Goal: Use online tool/utility: Utilize a website feature to perform a specific function

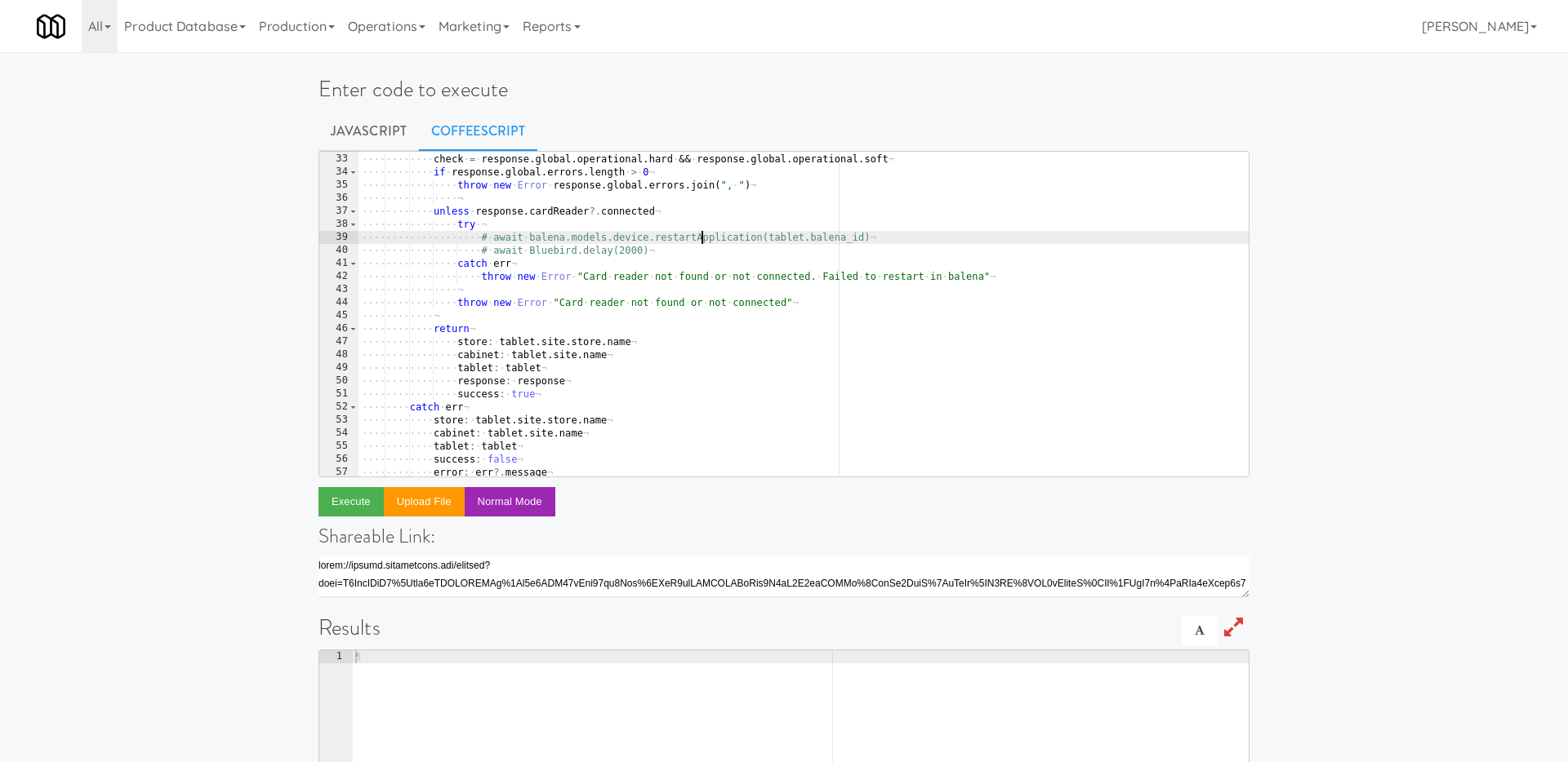
scroll to position [415, 0]
click at [328, 501] on button "Execute" at bounding box center [351, 501] width 65 height 29
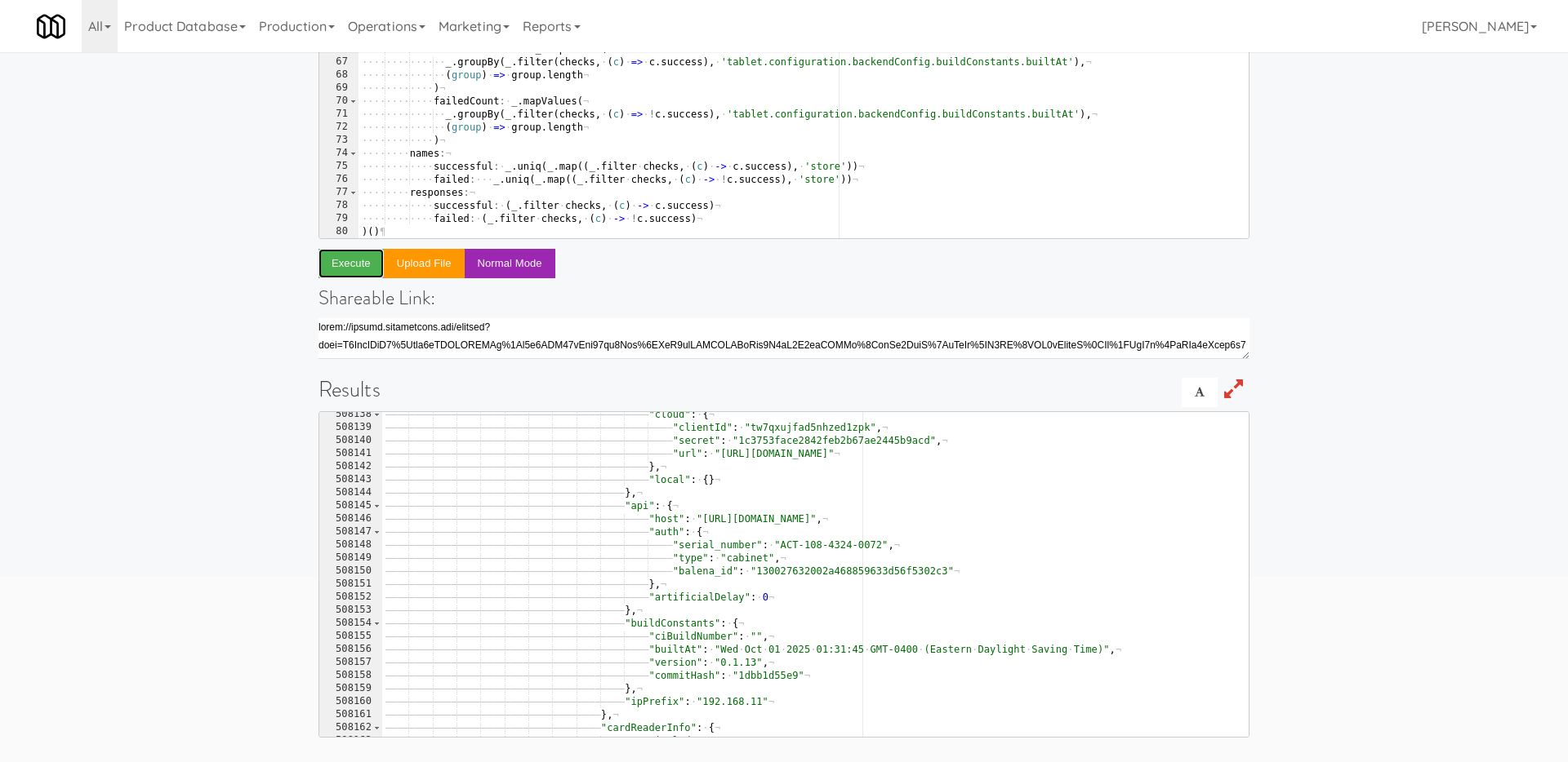
scroll to position [26419, 0]
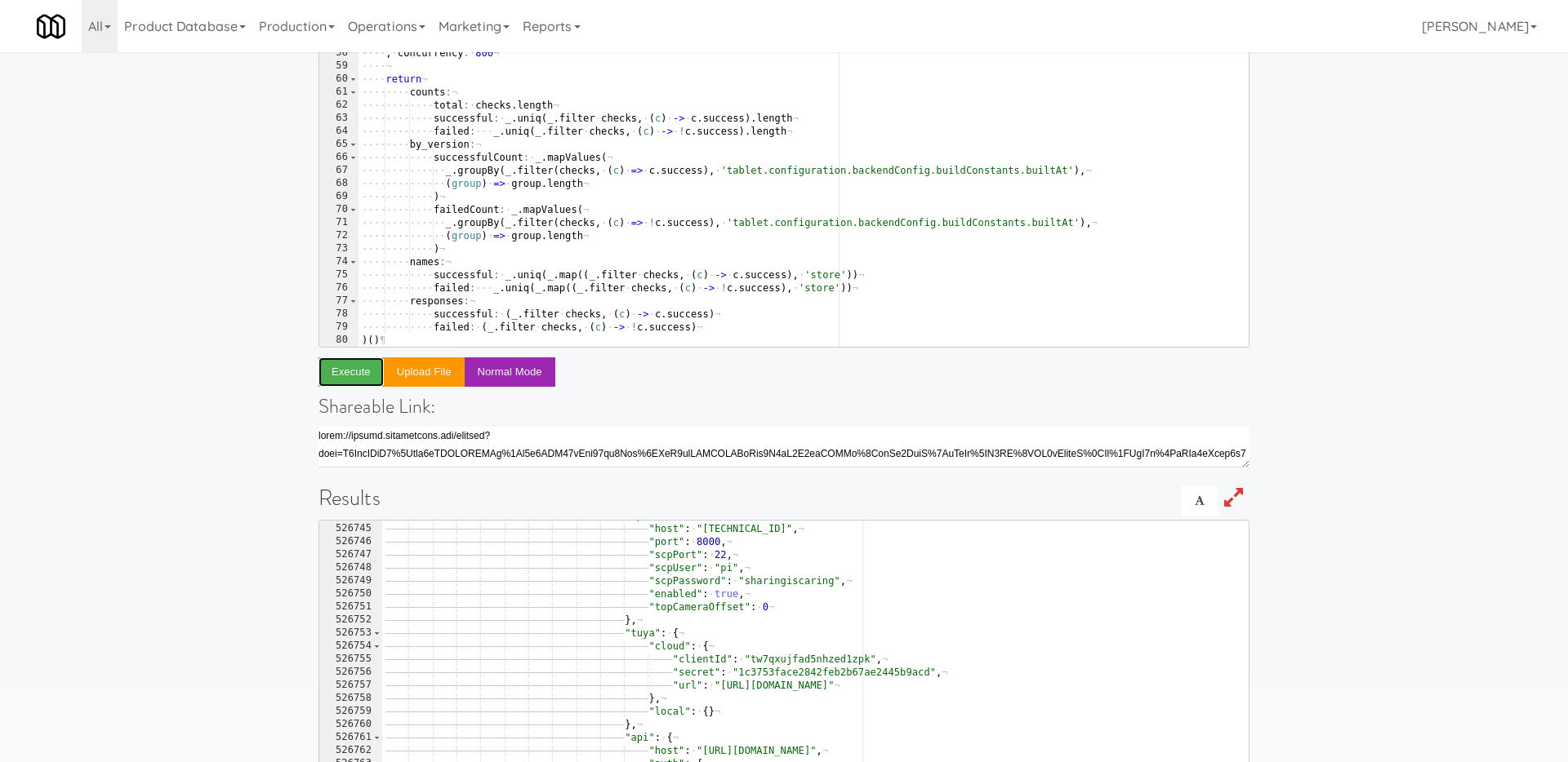
scroll to position [0, 0]
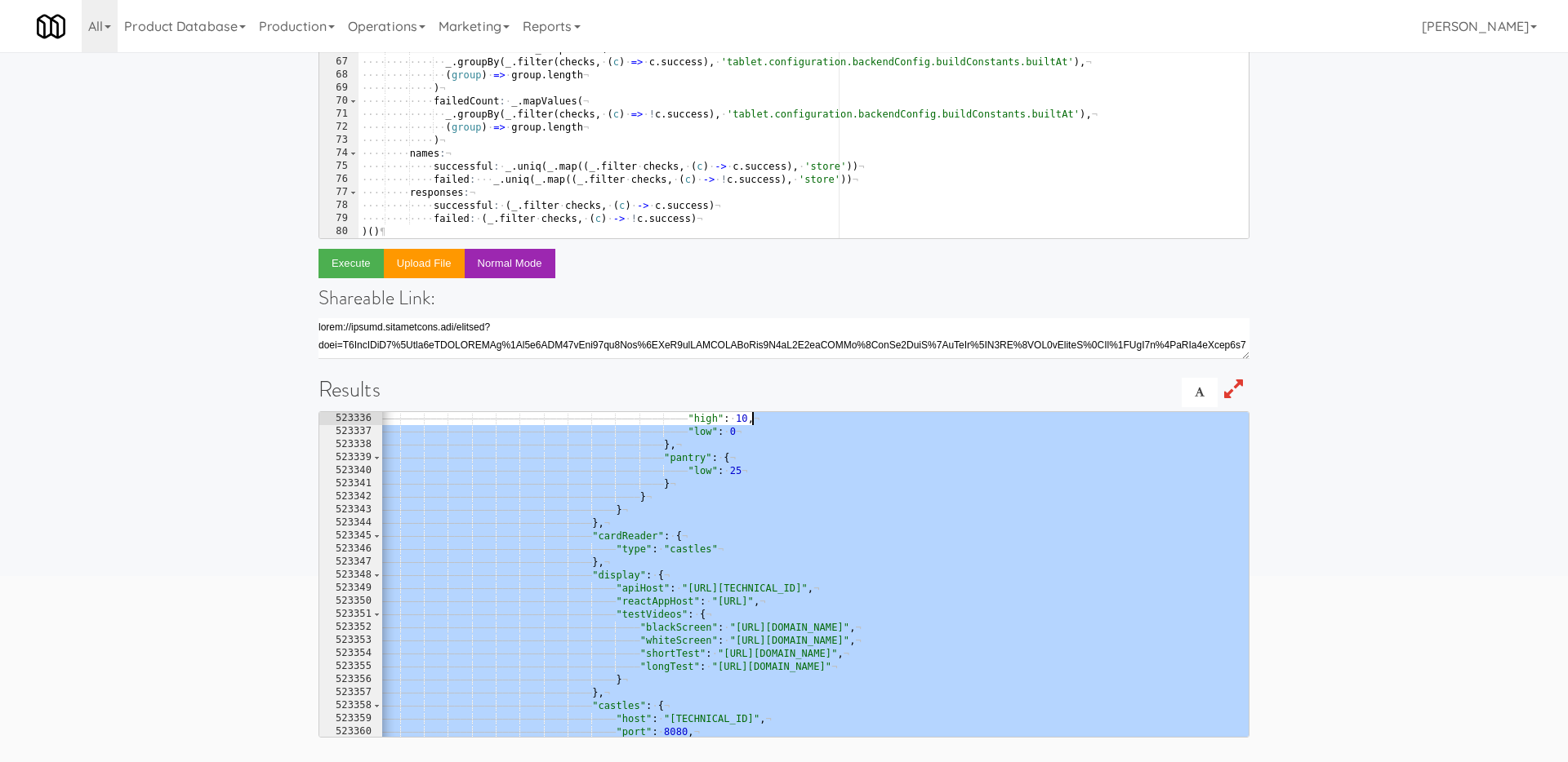
drag, startPoint x: 992, startPoint y: 589, endPoint x: 992, endPoint y: 98, distance: 491.0
click at [992, 98] on div "# await balena.models.device.restartApplication(tablet.balena_id) 56 57 58 59 6…" at bounding box center [783, 325] width 931 height 825
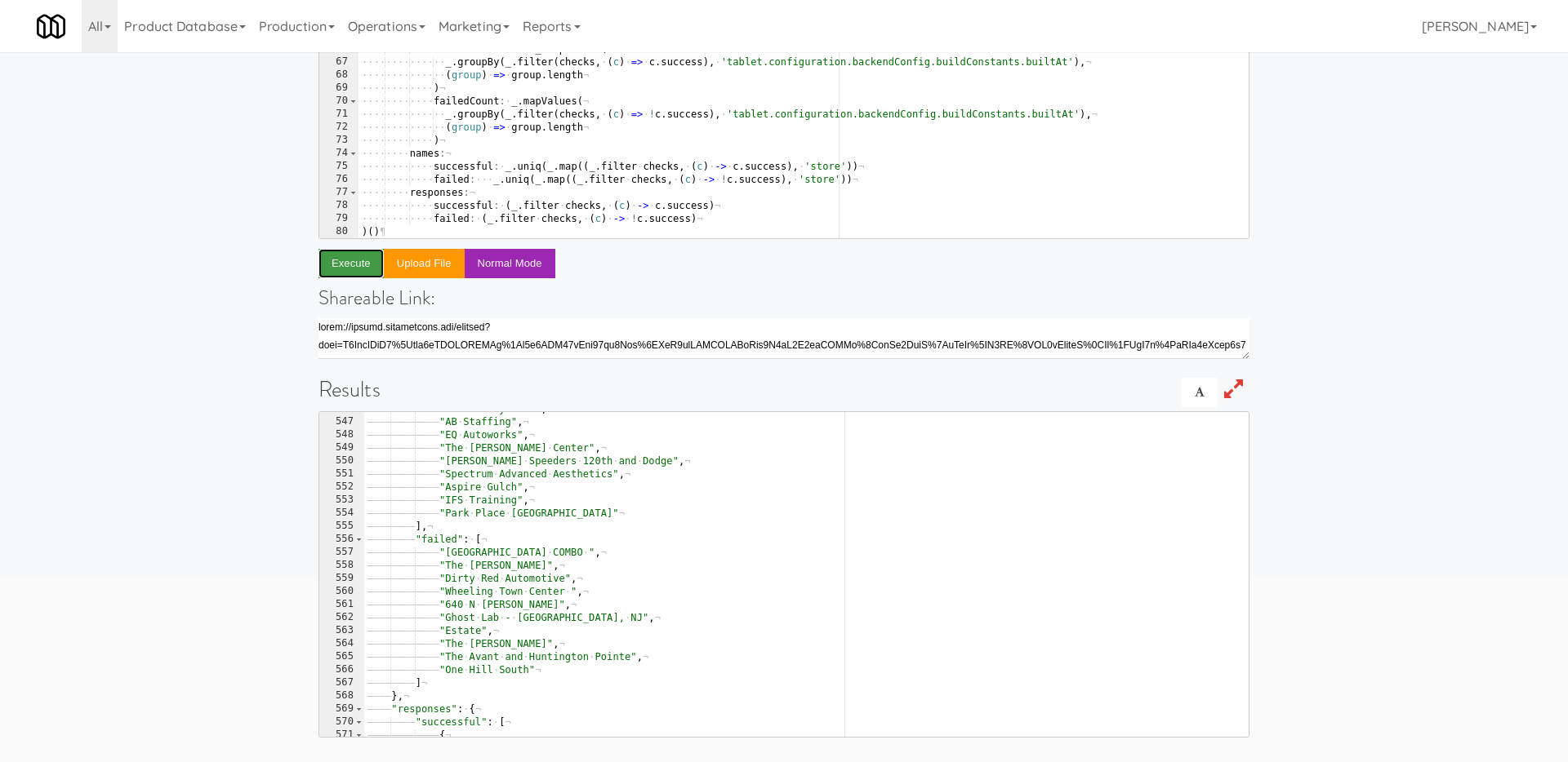
click at [335, 271] on button "Execute" at bounding box center [351, 263] width 65 height 29
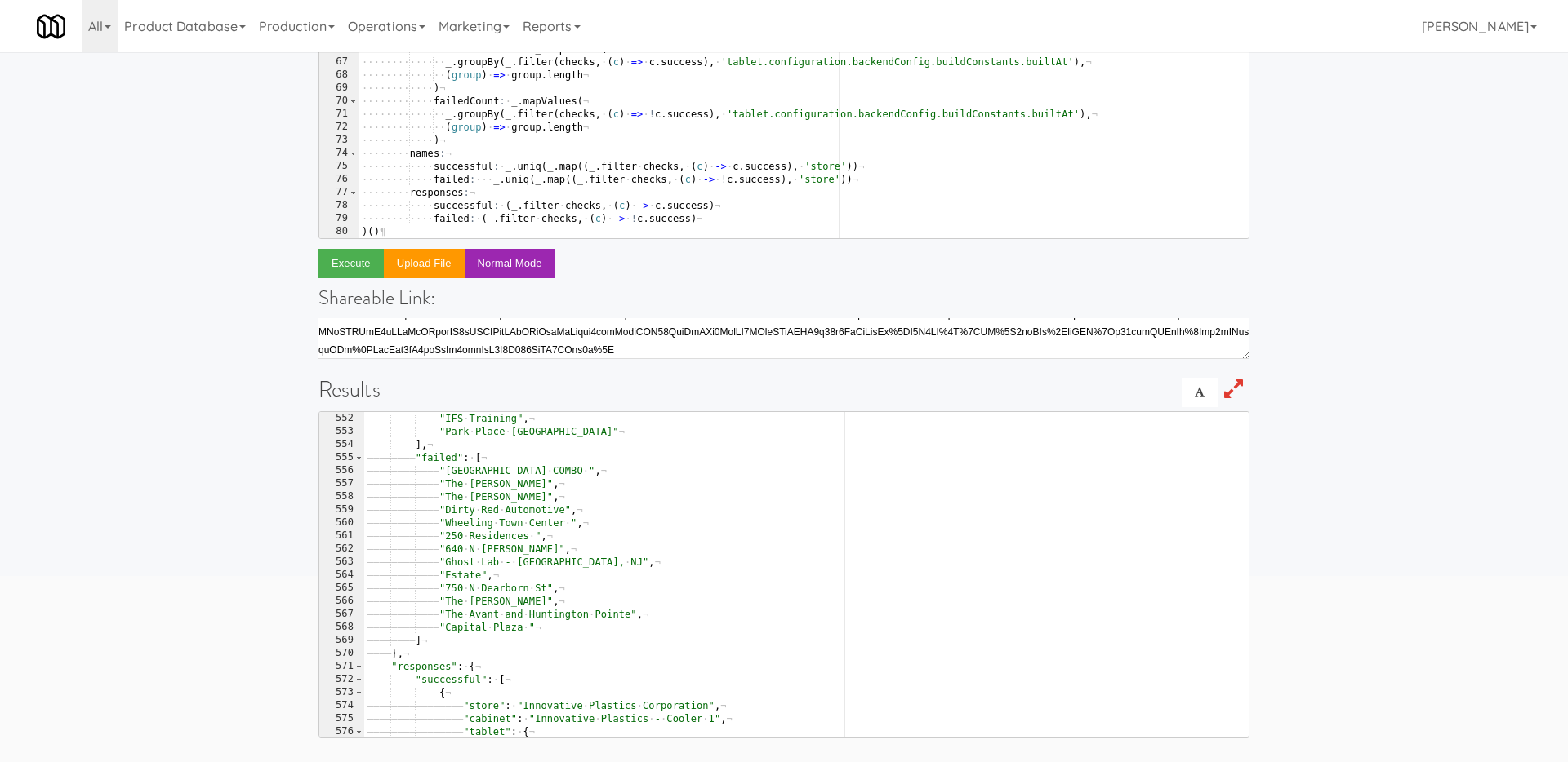
type textarea ""[PERSON_NAME] COMBO ","
drag, startPoint x: 528, startPoint y: 471, endPoint x: 440, endPoint y: 471, distance: 88.0
click at [721, 209] on div "···· ···· ···· success : · false ¬ ···· ···· ···· error : · err ?. message ¬ ··…" at bounding box center [803, 87] width 890 height 351
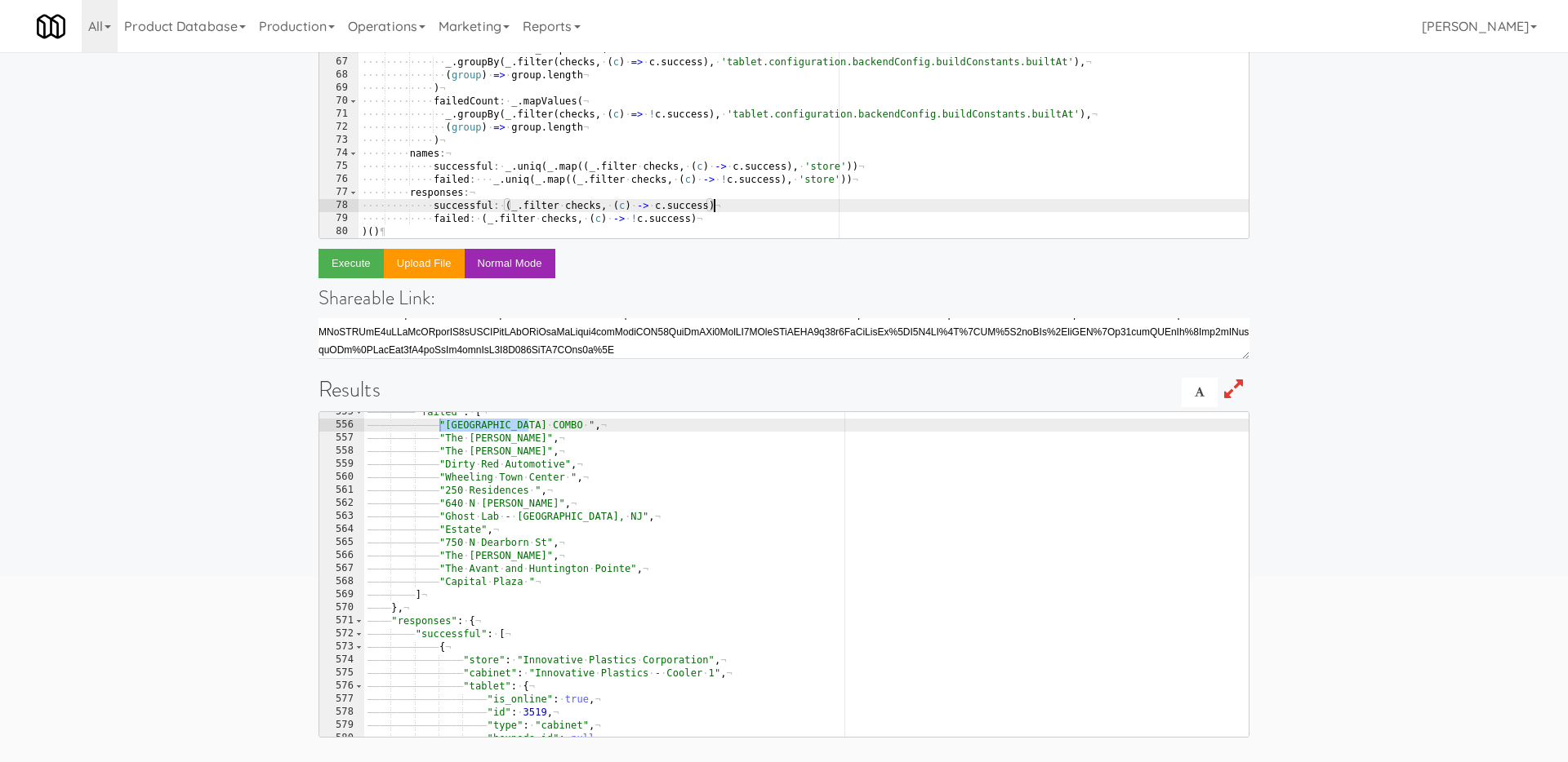
scroll to position [28, 0]
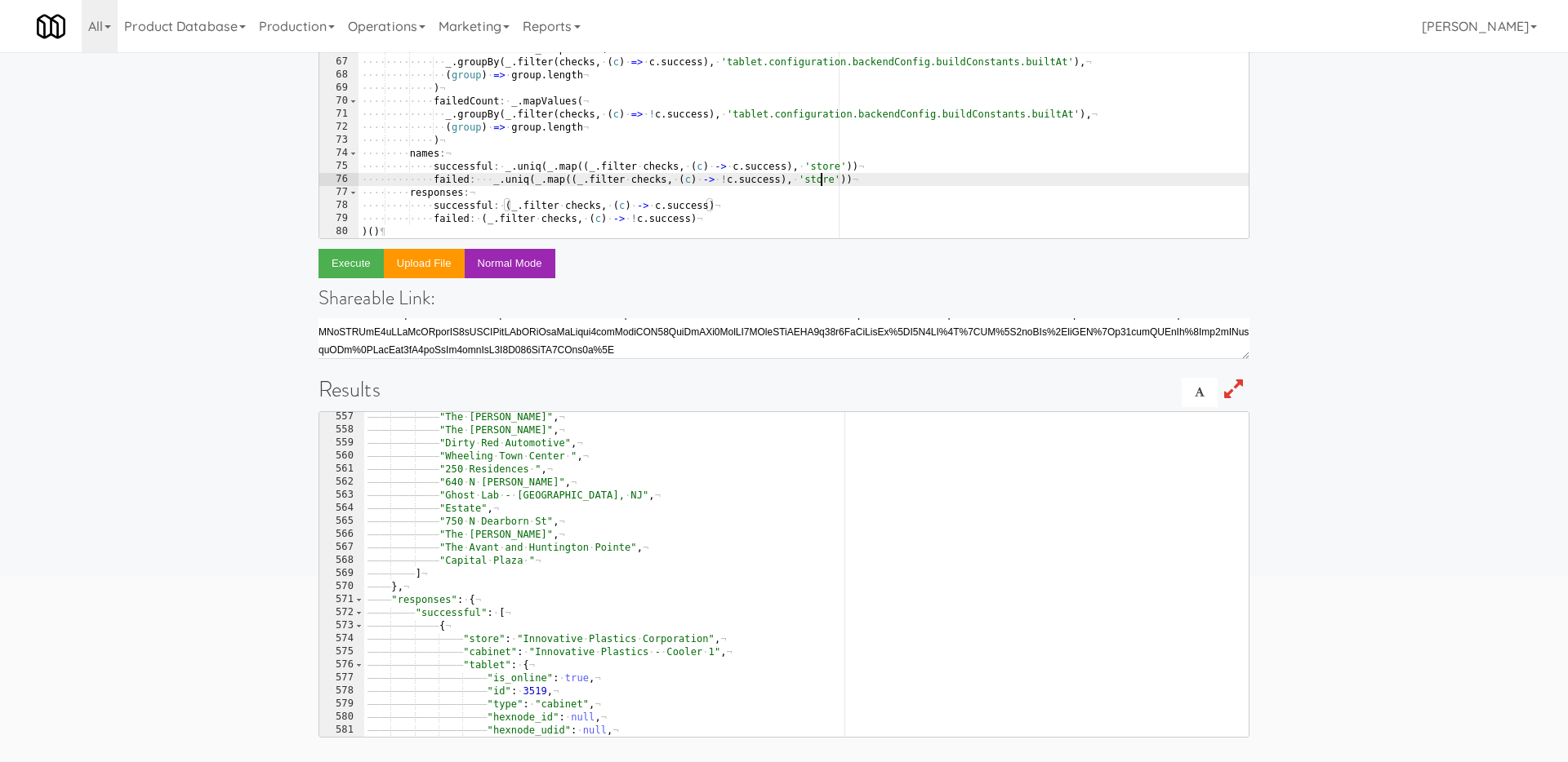
click at [823, 185] on div "···· ···· ···· success : · false ¬ ···· ···· ···· error : · err ?. message ¬ ··…" at bounding box center [803, 87] width 890 height 351
type textarea "failed: _.uniq(_.map((_.filter checks, (c) -> !c.success), 'store'))"
click at [823, 185] on div "···· ···· ···· success : · false ¬ ···· ···· ···· error : · err ?. message ¬ ··…" at bounding box center [803, 87] width 890 height 351
drag, startPoint x: 522, startPoint y: 561, endPoint x: 442, endPoint y: 561, distance: 80.0
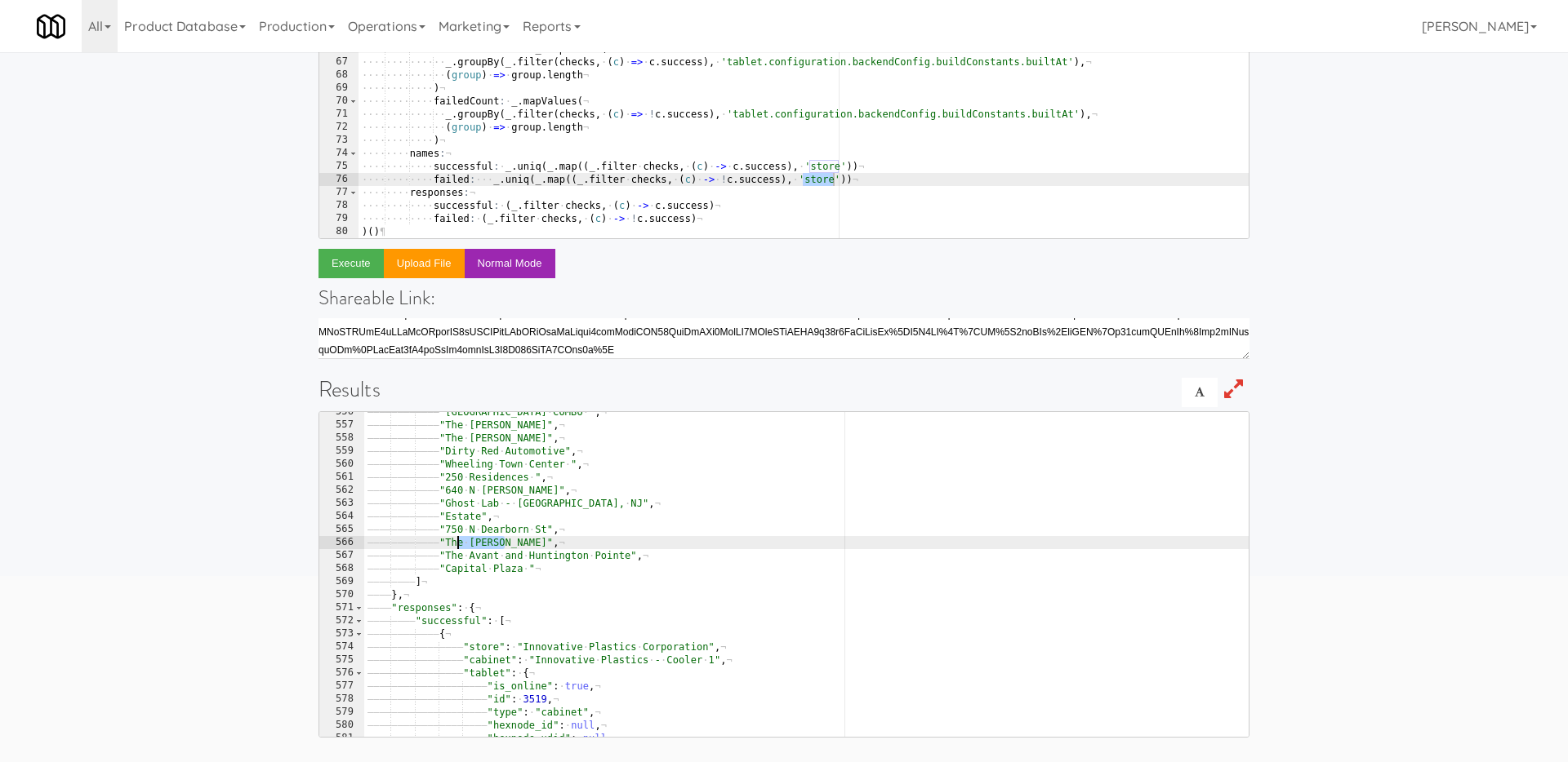
drag, startPoint x: 504, startPoint y: 545, endPoint x: 457, endPoint y: 545, distance: 47.0
drag, startPoint x: 546, startPoint y: 529, endPoint x: 446, endPoint y: 527, distance: 100.0
type textarea ""[STREET_ADDRESS][GEOGRAPHIC_DATA],"
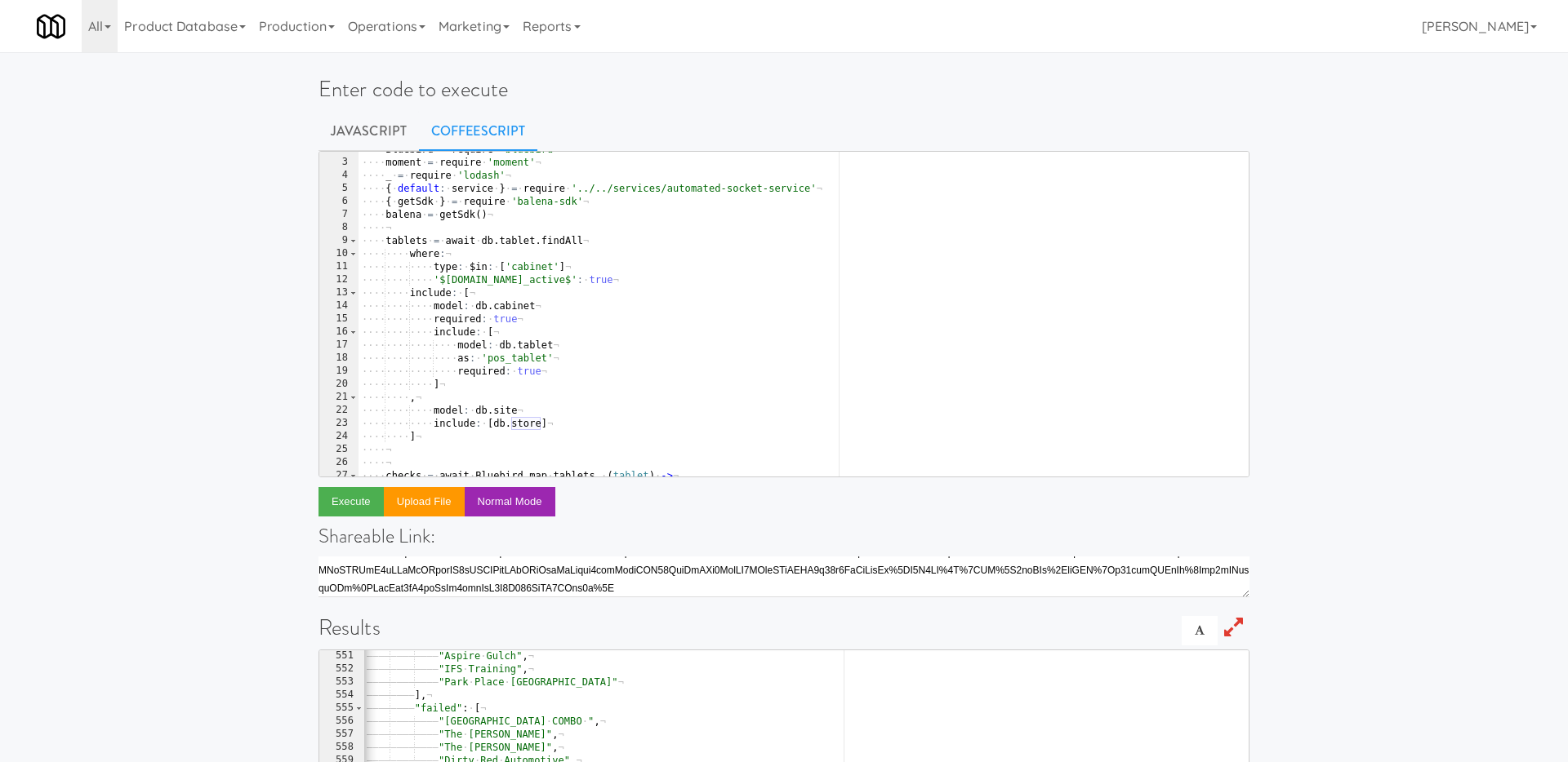
scroll to position [0, 0]
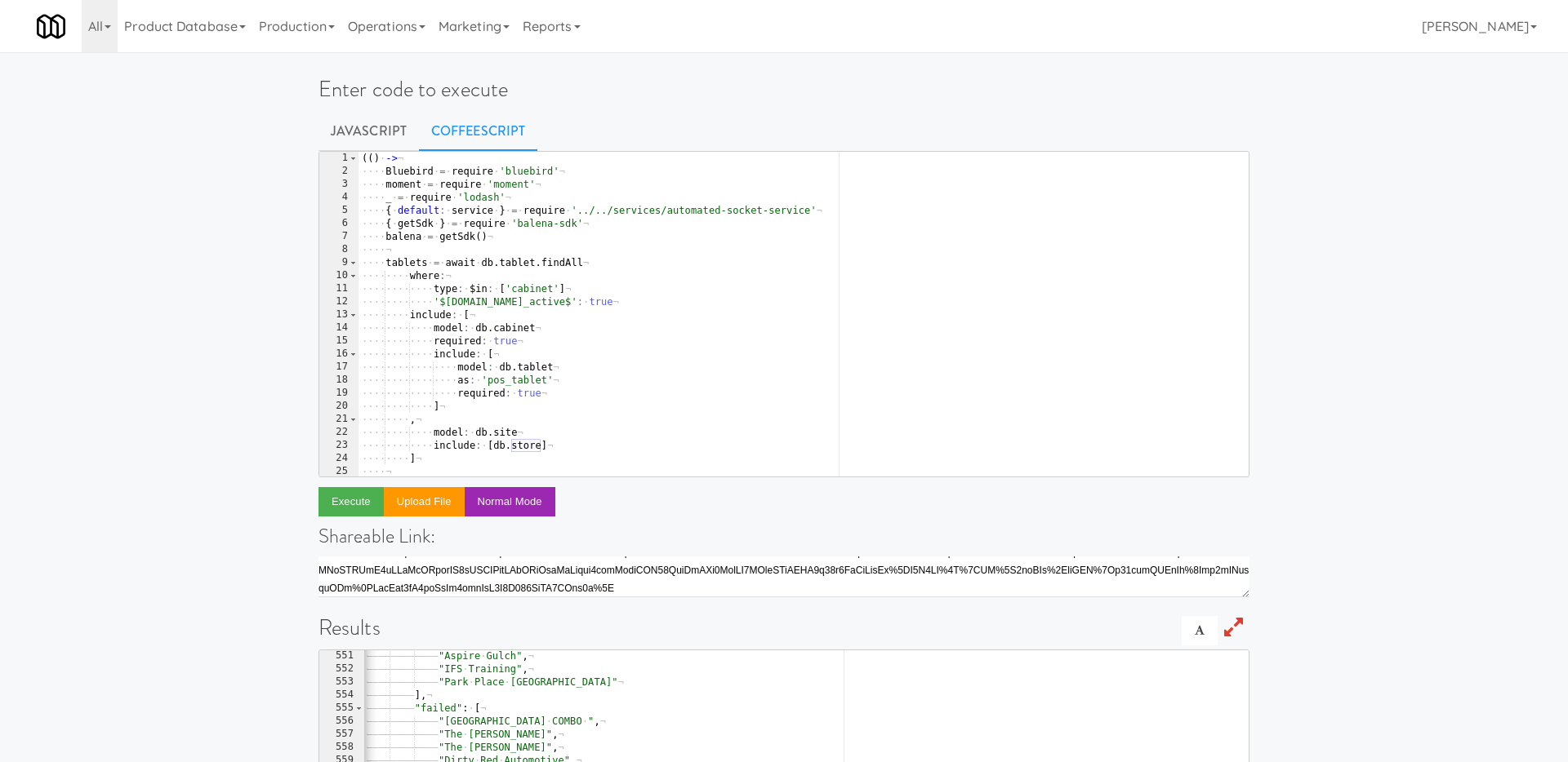
type textarea "'$[DOMAIN_NAME]_active$': true"
click at [595, 300] on div "( ( ) · -> ¬ ···· Bluebird · = · require · 'bluebird' ¬ ···· moment · = · requi…" at bounding box center [803, 326] width 890 height 351
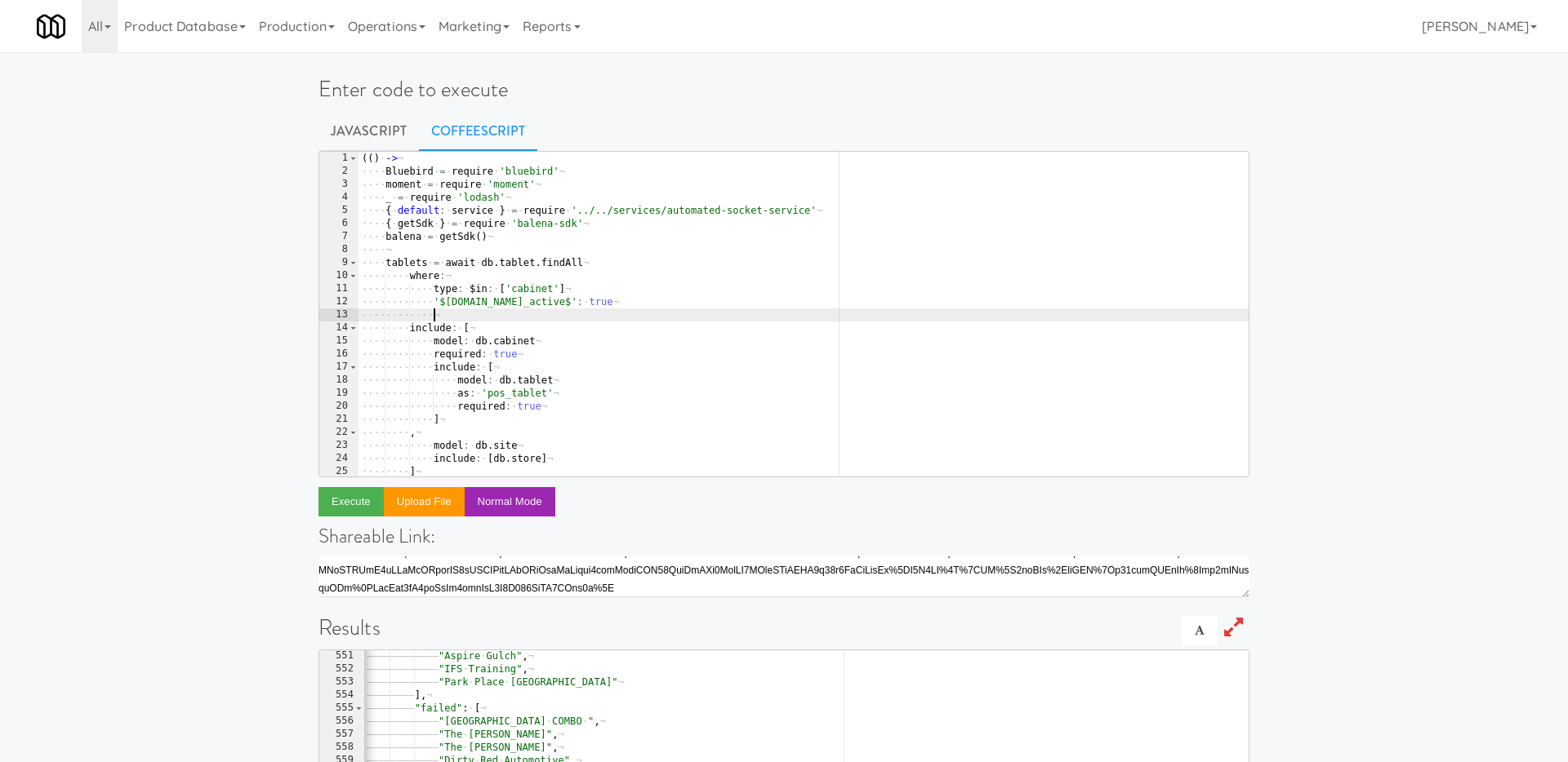
scroll to position [483, 0]
paste textarea "gt: moment().subtract(15, 'minutes').toDate()"
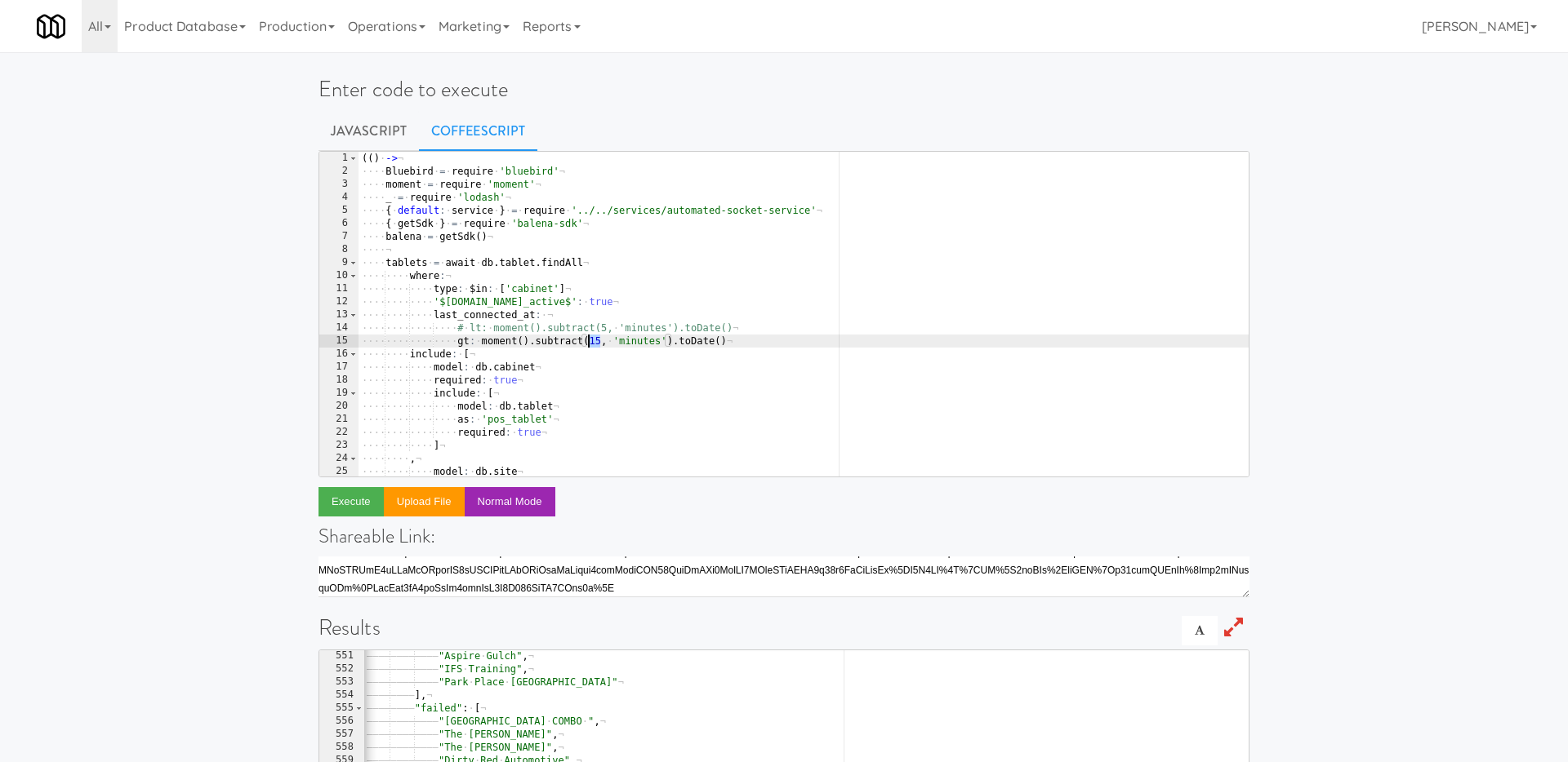
drag, startPoint x: 600, startPoint y: 343, endPoint x: 587, endPoint y: 343, distance: 13.0
click at [587, 343] on div "( ( ) · -> ¬ ···· Bluebird · = · require · 'bluebird' ¬ ···· moment · = · requi…" at bounding box center [803, 326] width 890 height 351
click at [632, 342] on div "( ( ) · -> ¬ ···· Bluebird · = · require · 'bluebird' ¬ ···· moment · = · requi…" at bounding box center [803, 326] width 890 height 351
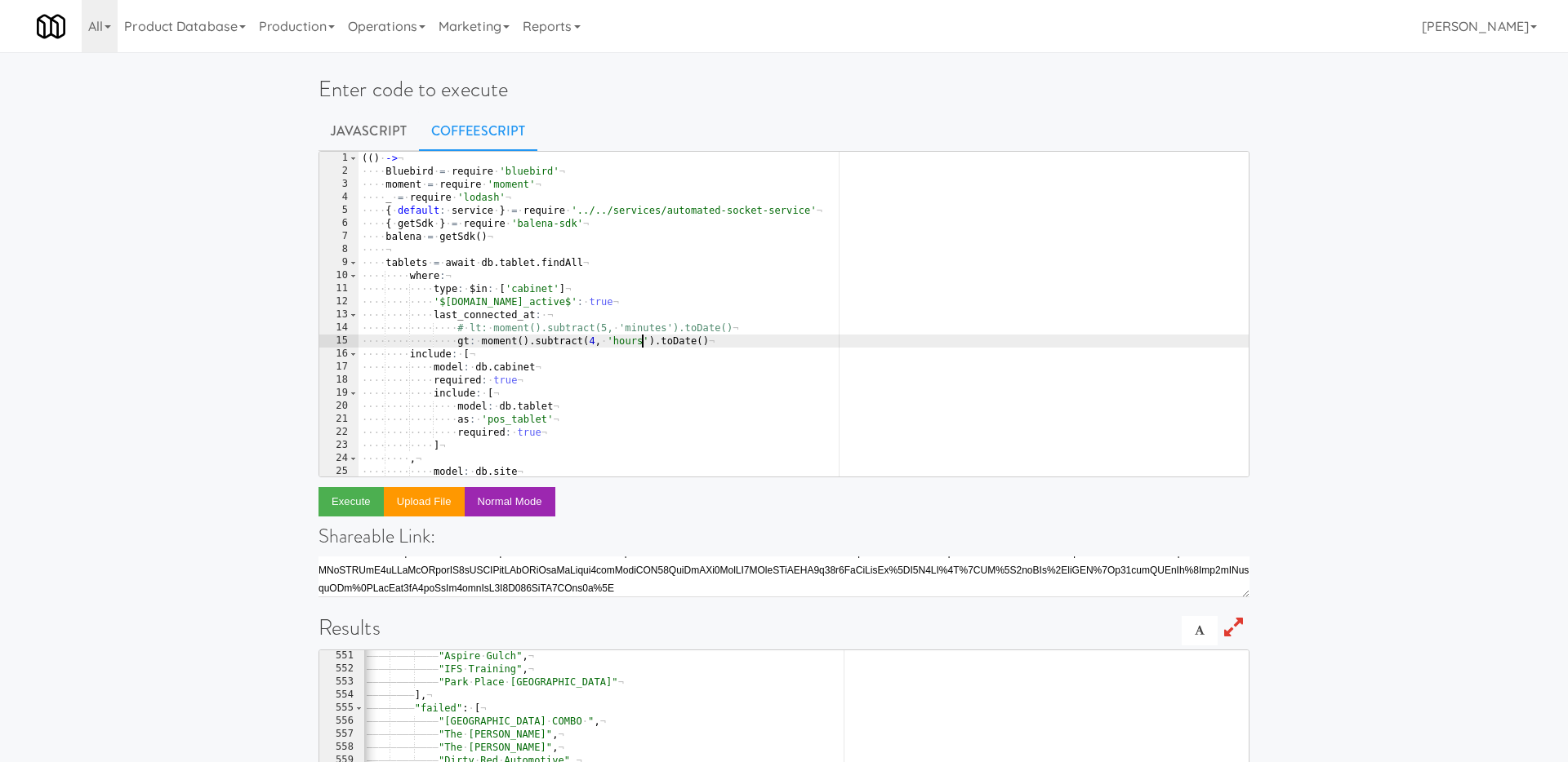
scroll to position [0, 0]
type textarea "gt: moment().subtract(4, 'hours').toDate()"
click at [331, 496] on button "Execute" at bounding box center [351, 501] width 65 height 29
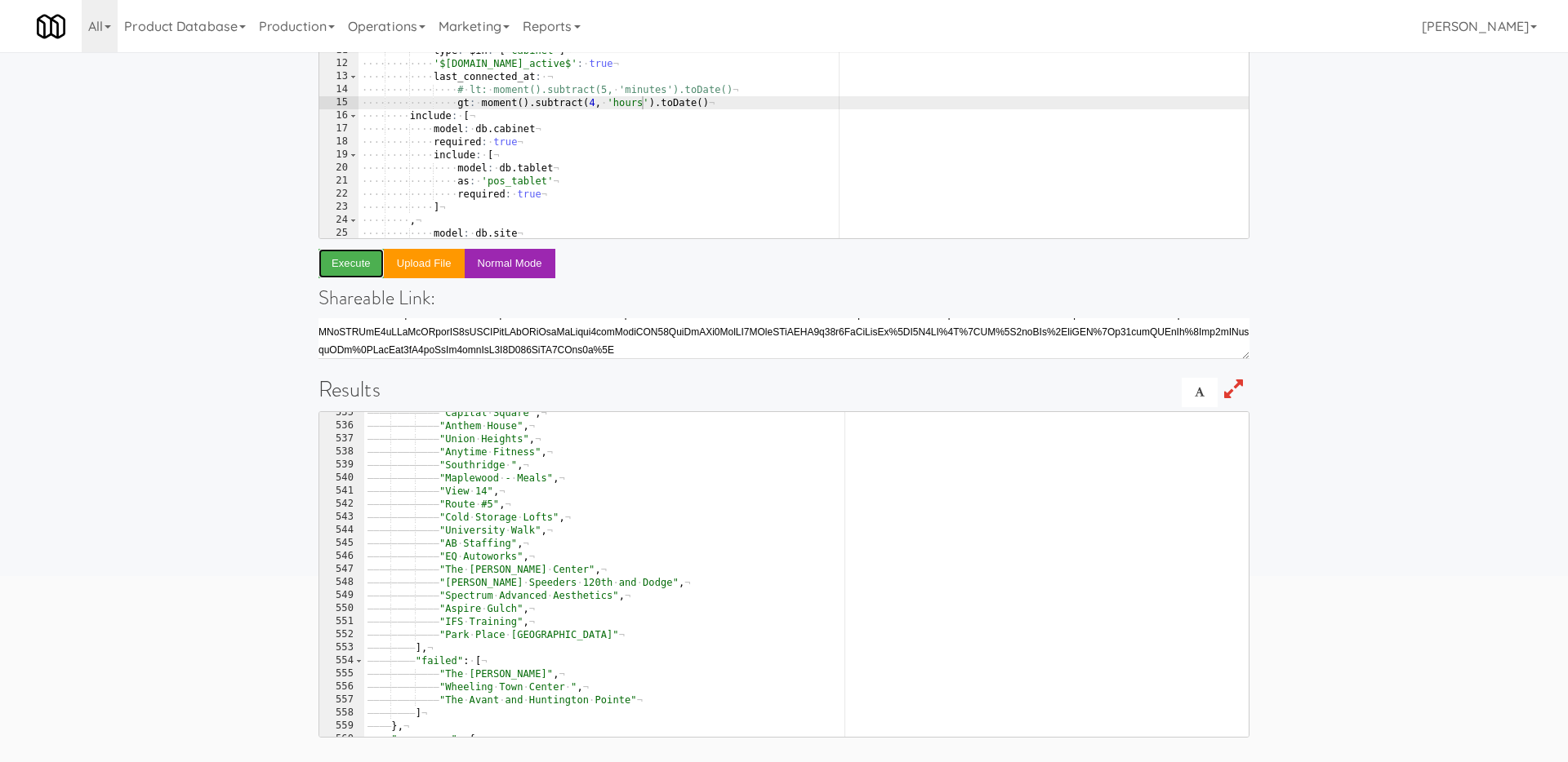
scroll to position [27, 0]
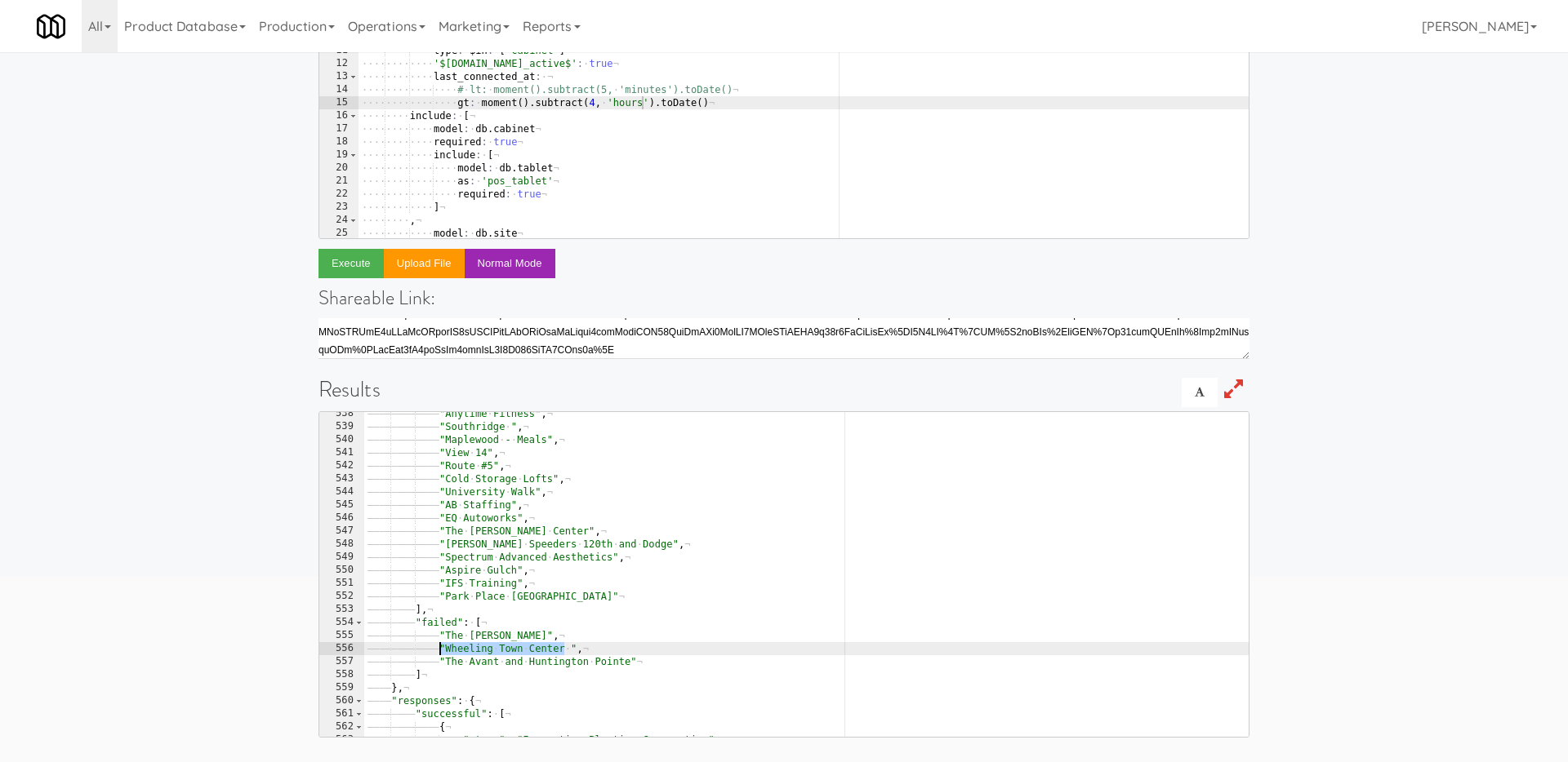
drag, startPoint x: 565, startPoint y: 650, endPoint x: 439, endPoint y: 649, distance: 126.0
drag, startPoint x: 567, startPoint y: 650, endPoint x: 443, endPoint y: 648, distance: 124.0
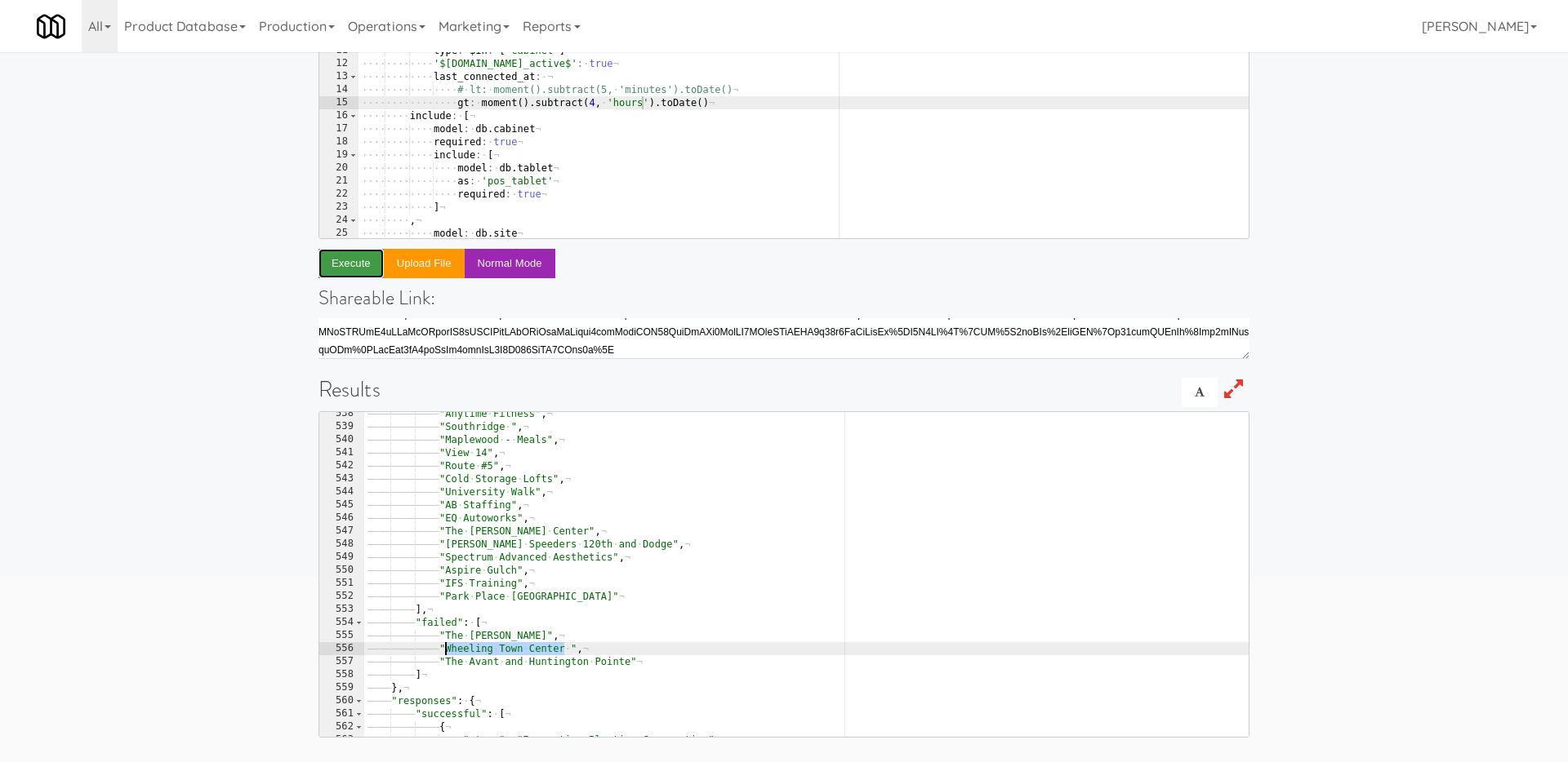
click at [345, 263] on button "Execute" at bounding box center [351, 263] width 65 height 29
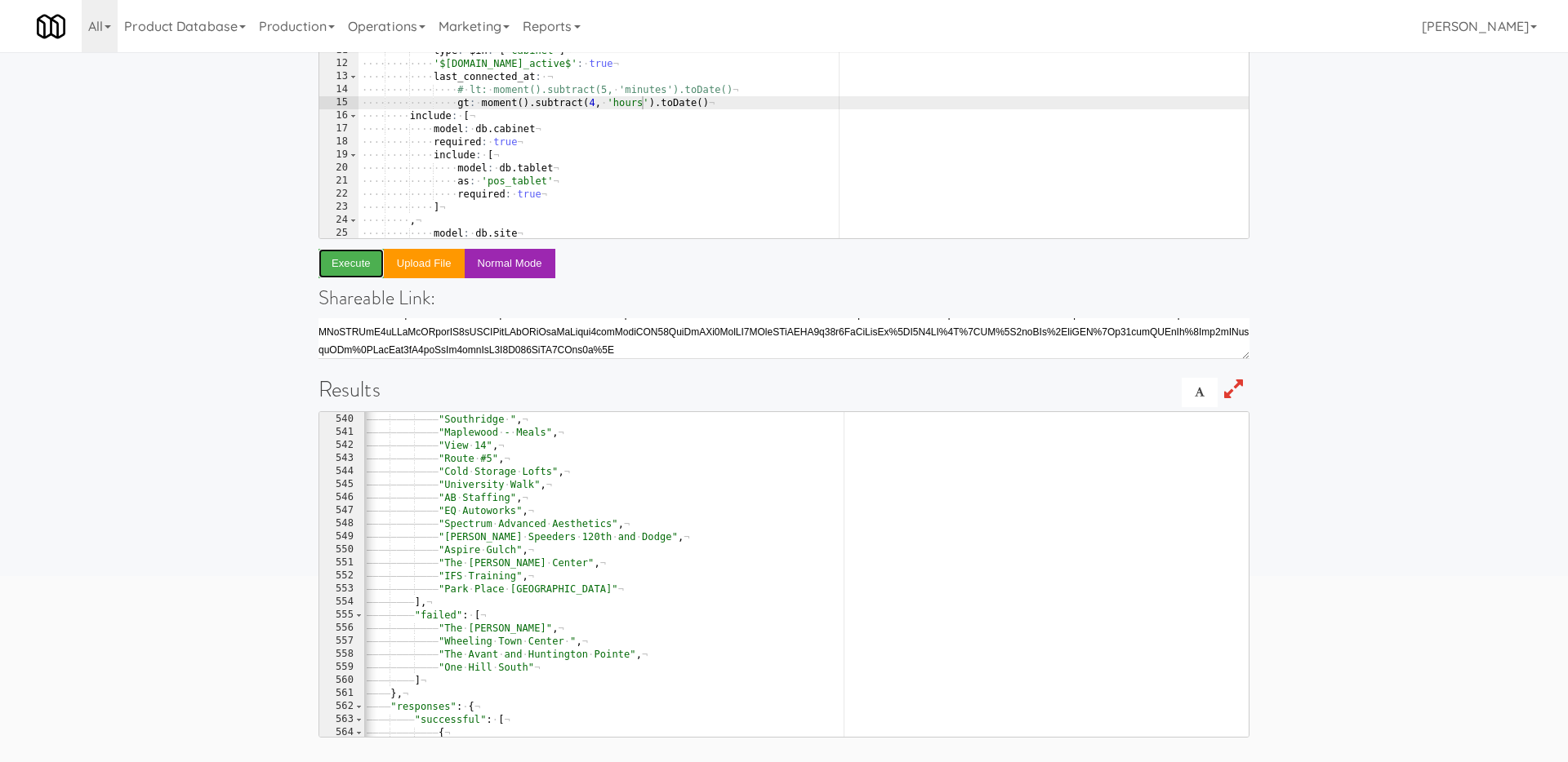
scroll to position [0, 0]
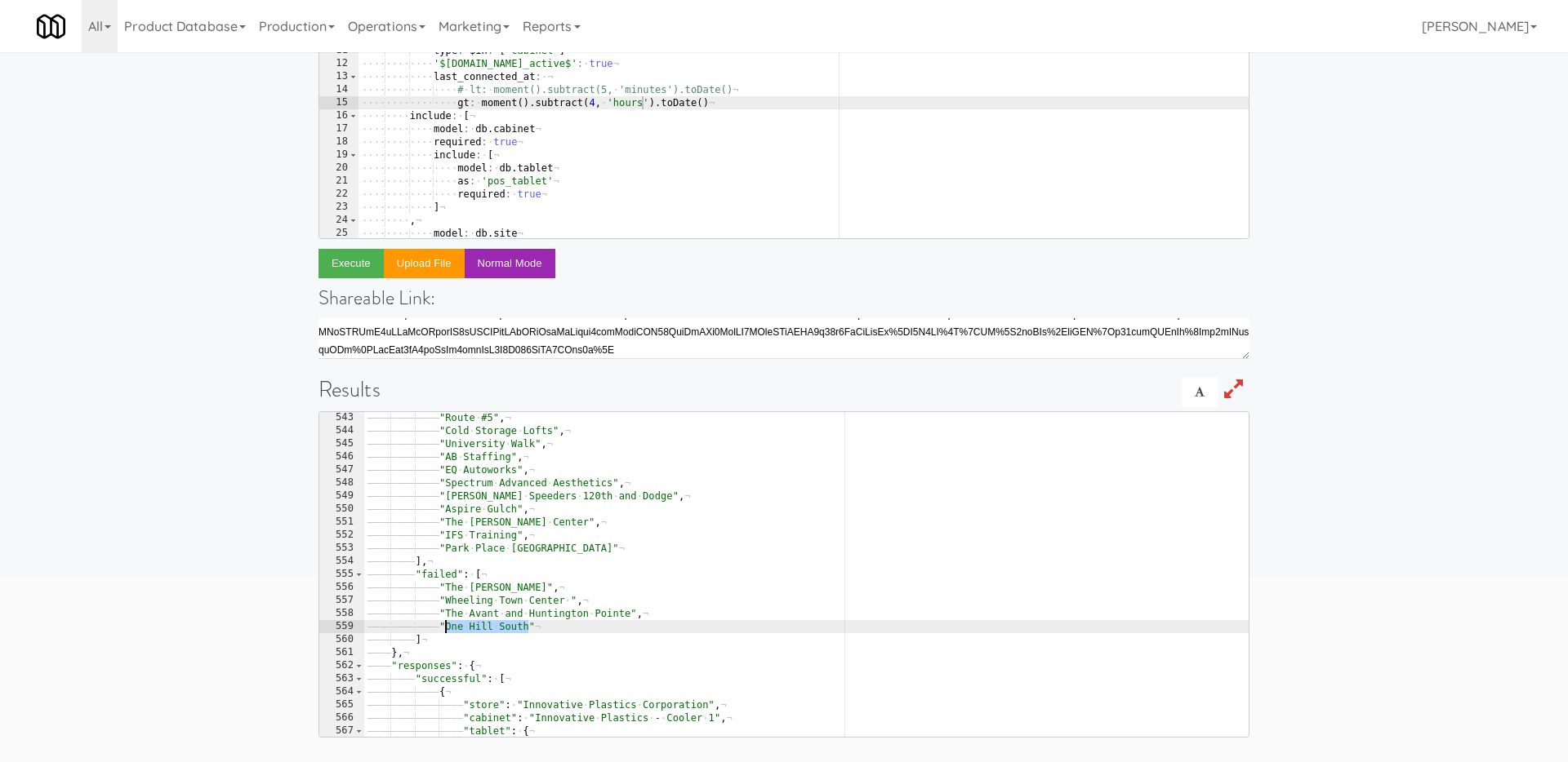
drag, startPoint x: 529, startPoint y: 627, endPoint x: 442, endPoint y: 627, distance: 87.0
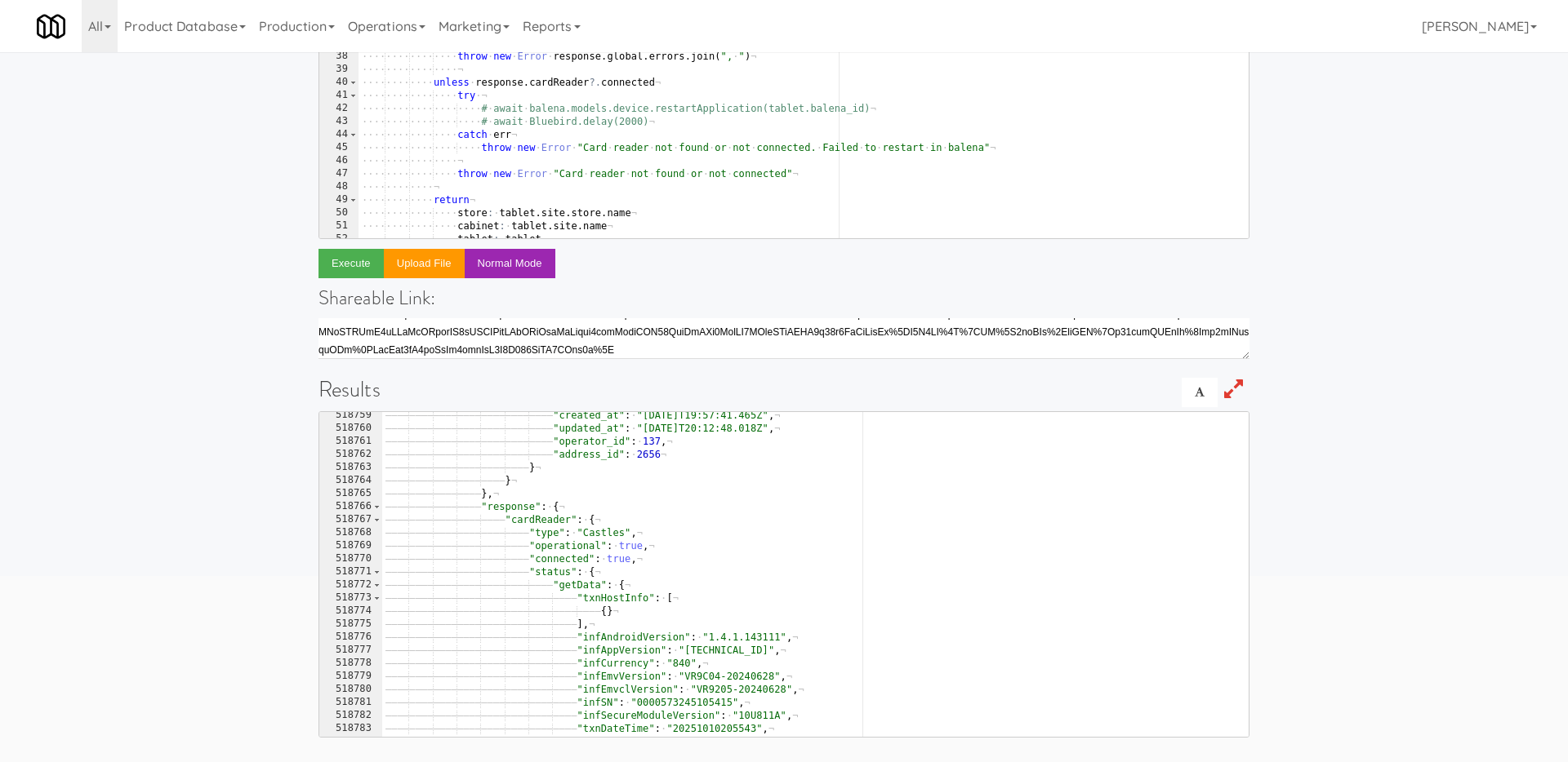
scroll to position [237, 0]
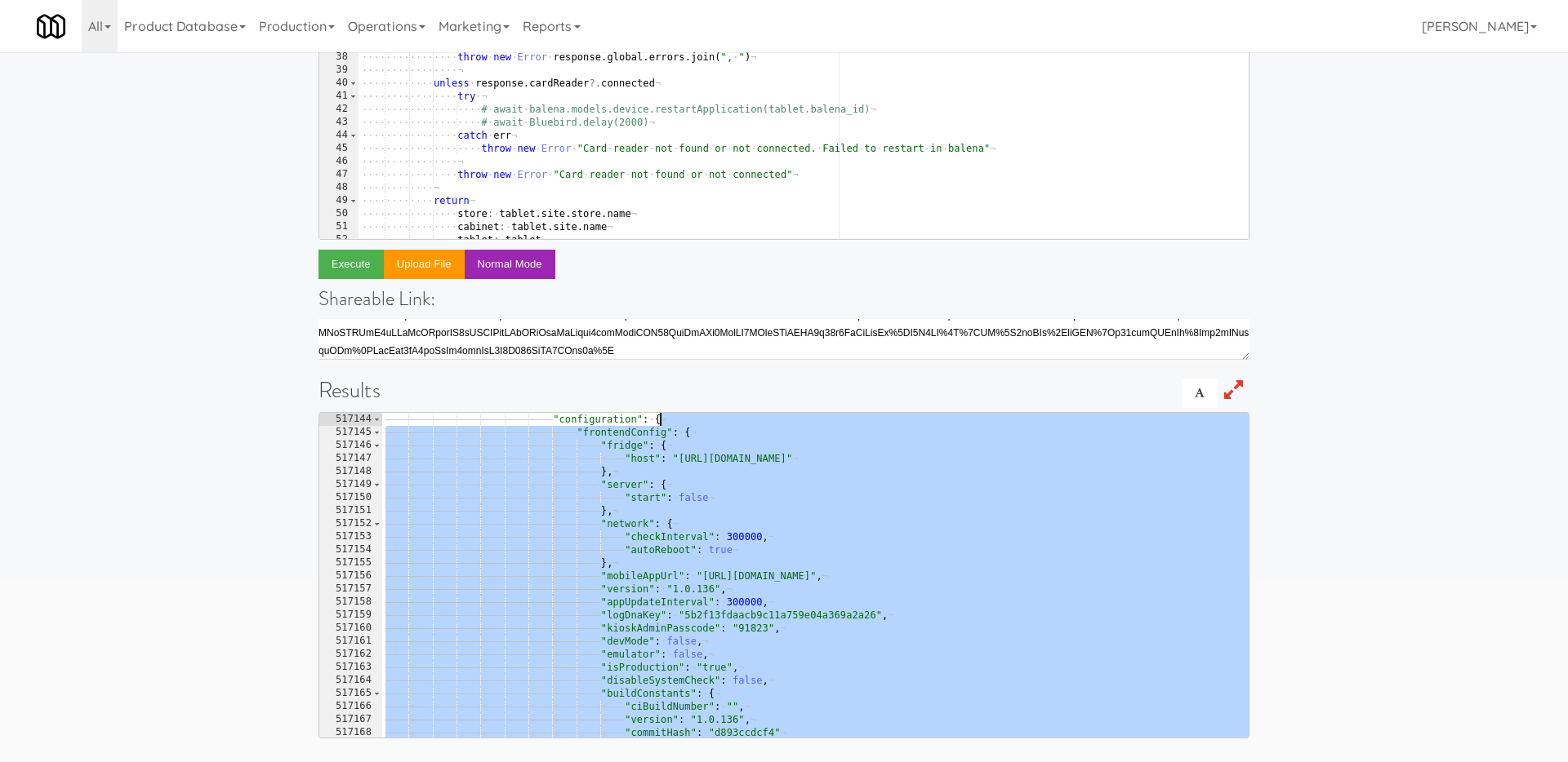
drag, startPoint x: 1076, startPoint y: 633, endPoint x: 921, endPoint y: 79, distance: 575.3
click at [921, 79] on div "gt: moment().subtract(4, 'hours').toDate() 27 28 29 30 31 32 33 34 35 36 37 38 …" at bounding box center [783, 326] width 931 height 825
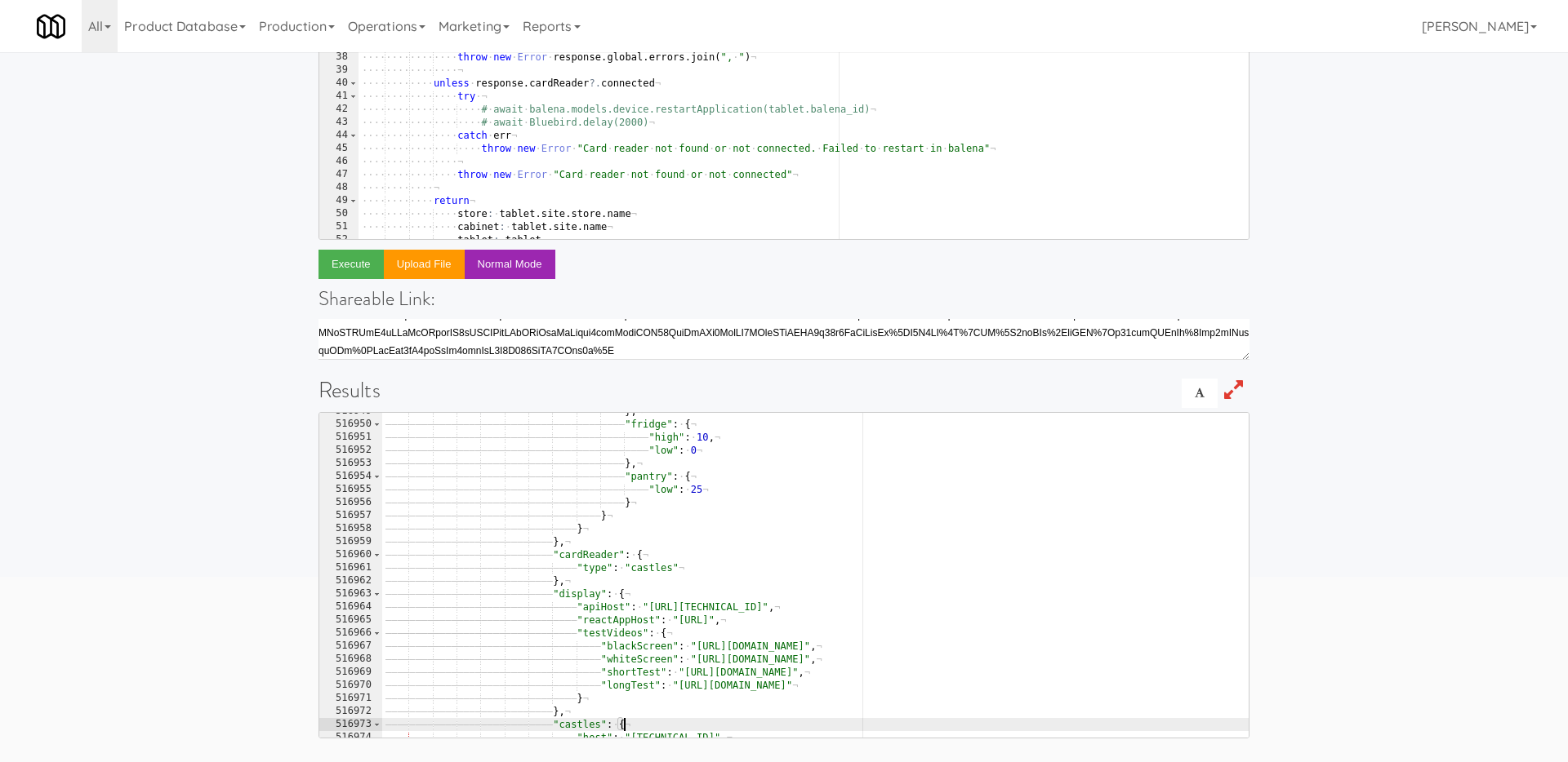
scroll to position [0, 13]
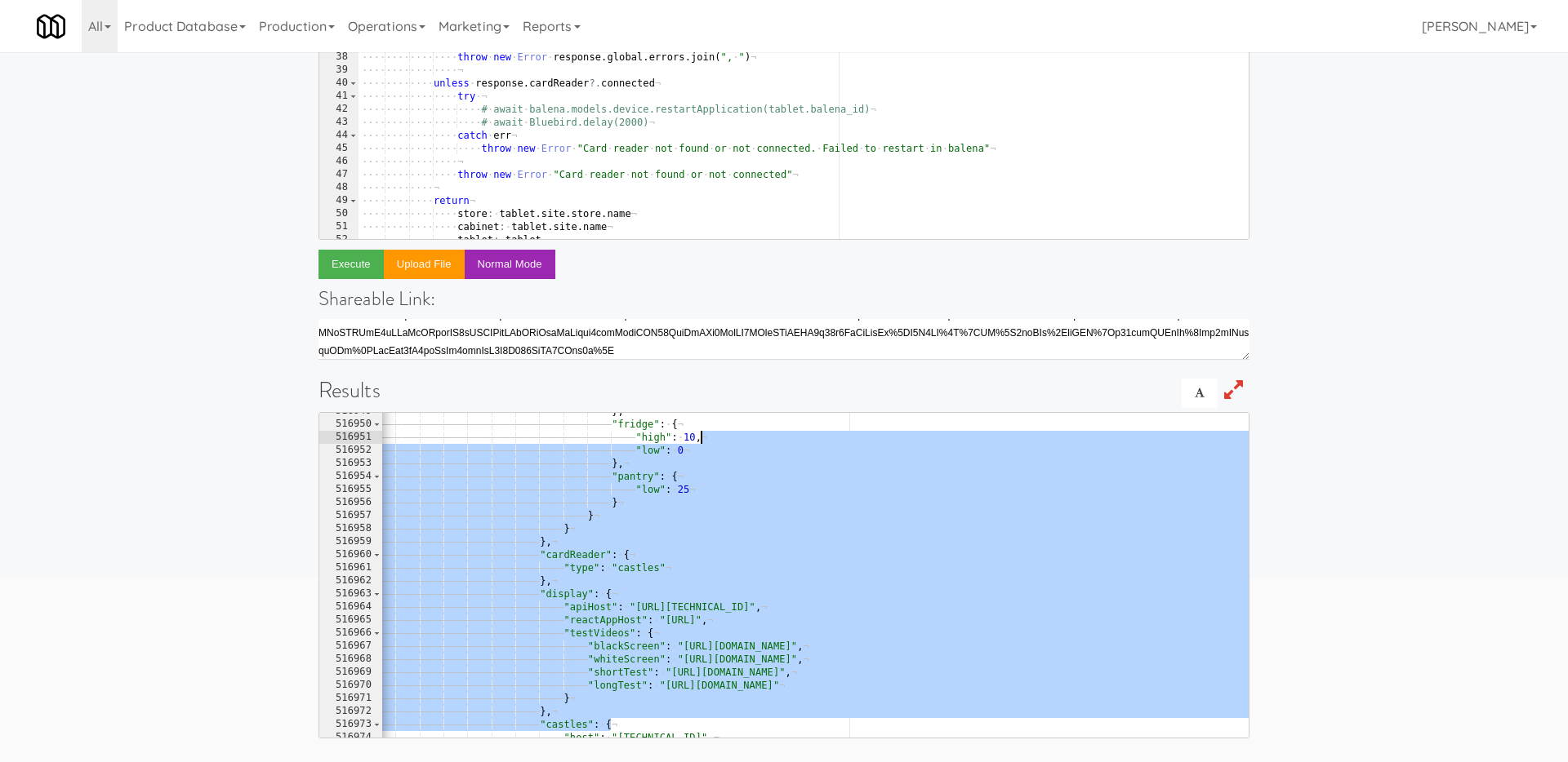
drag, startPoint x: 1242, startPoint y: 722, endPoint x: 1251, endPoint y: 386, distance: 336.1
click at [1251, 386] on div "Enter code to execute Javascript CoffeeScript gt: moment().subtract(4, 'hours')…" at bounding box center [784, 291] width 956 height 942
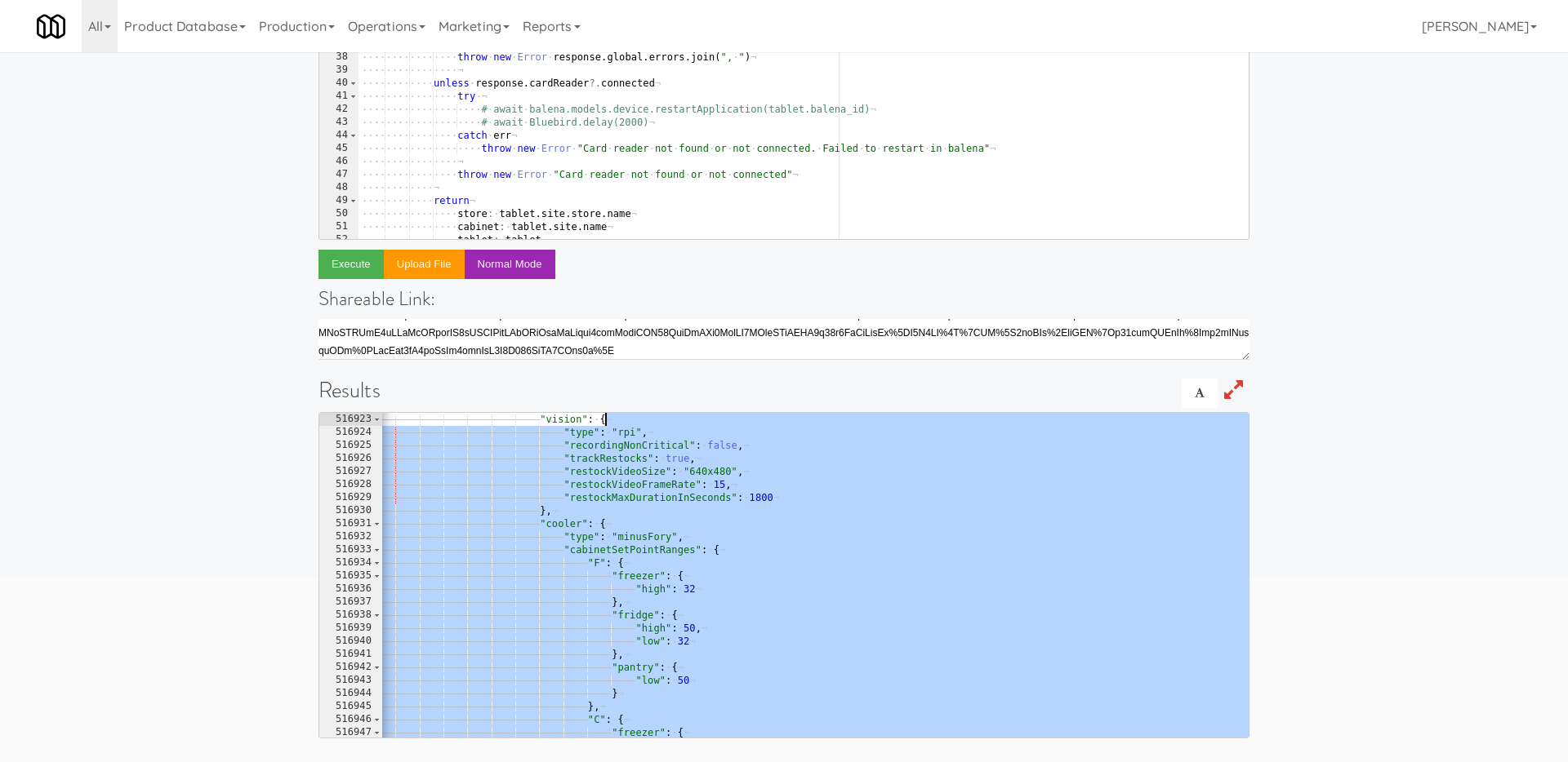
scroll to position [26368, 0]
click at [1242, 723] on pre ""vision": { "type": "rpi", 516923 516924 516925 516926 516927 516928 516929 516…" at bounding box center [783, 575] width 931 height 326
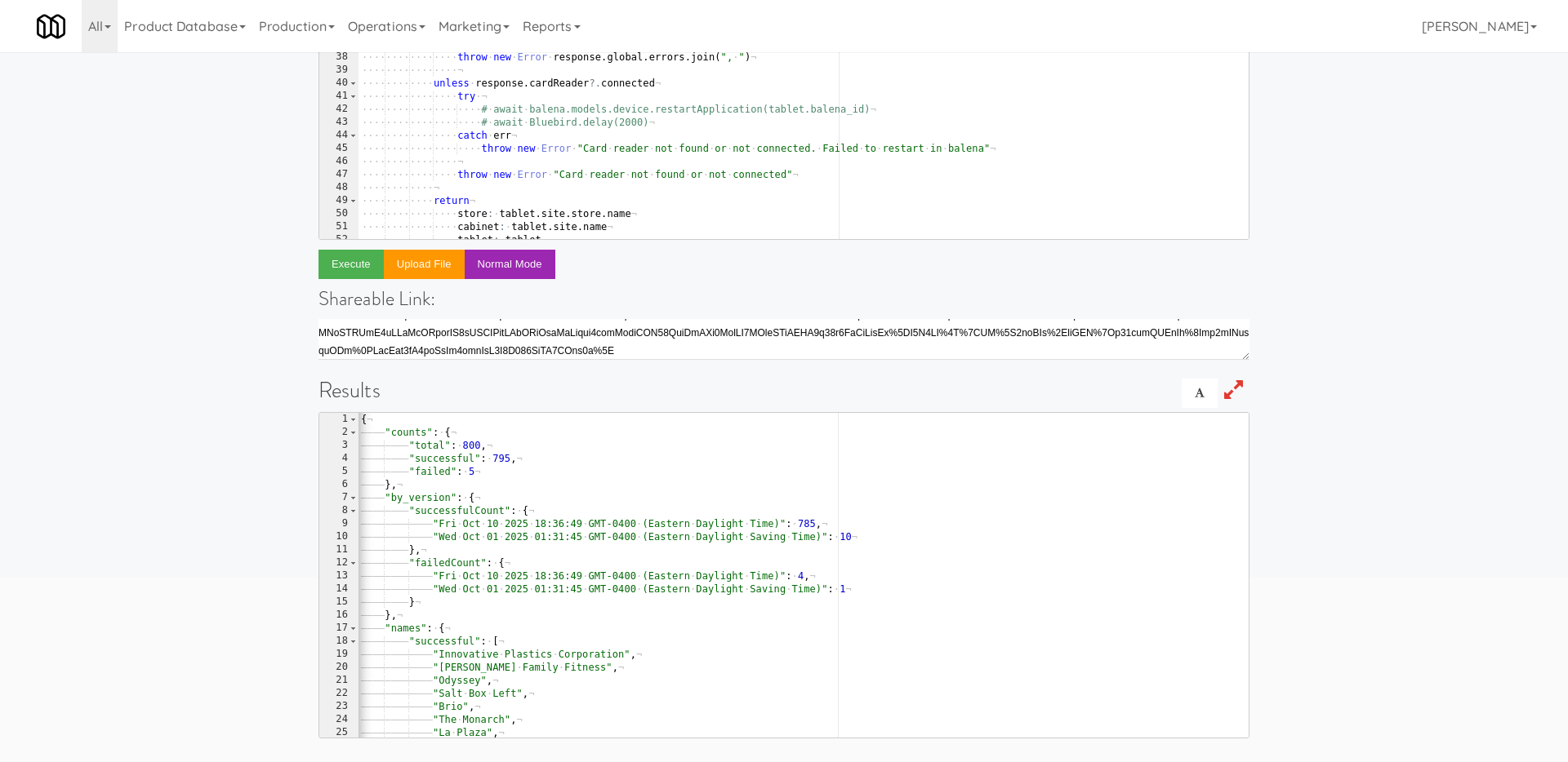
scroll to position [0, 0]
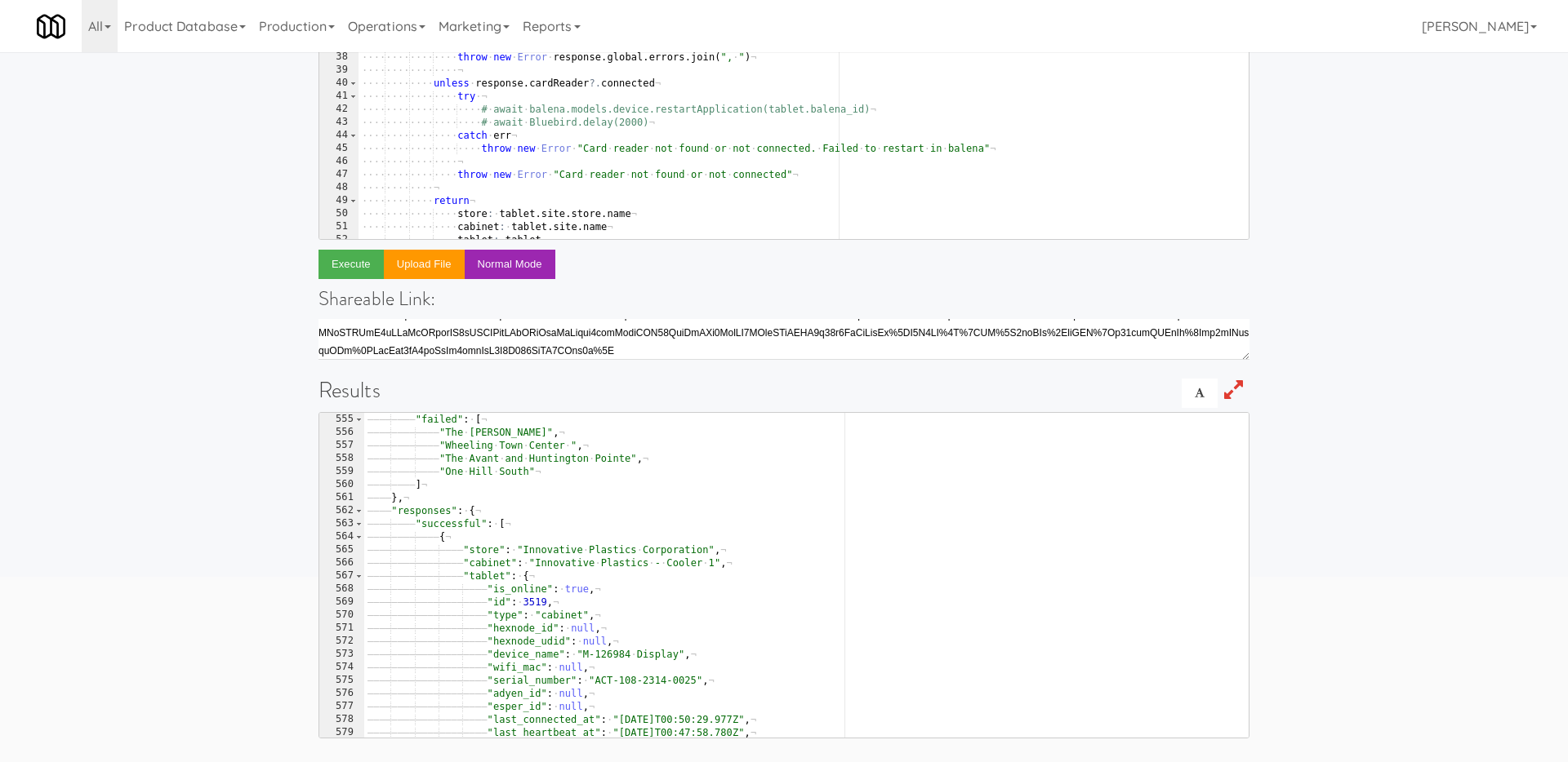
scroll to position [27, 0]
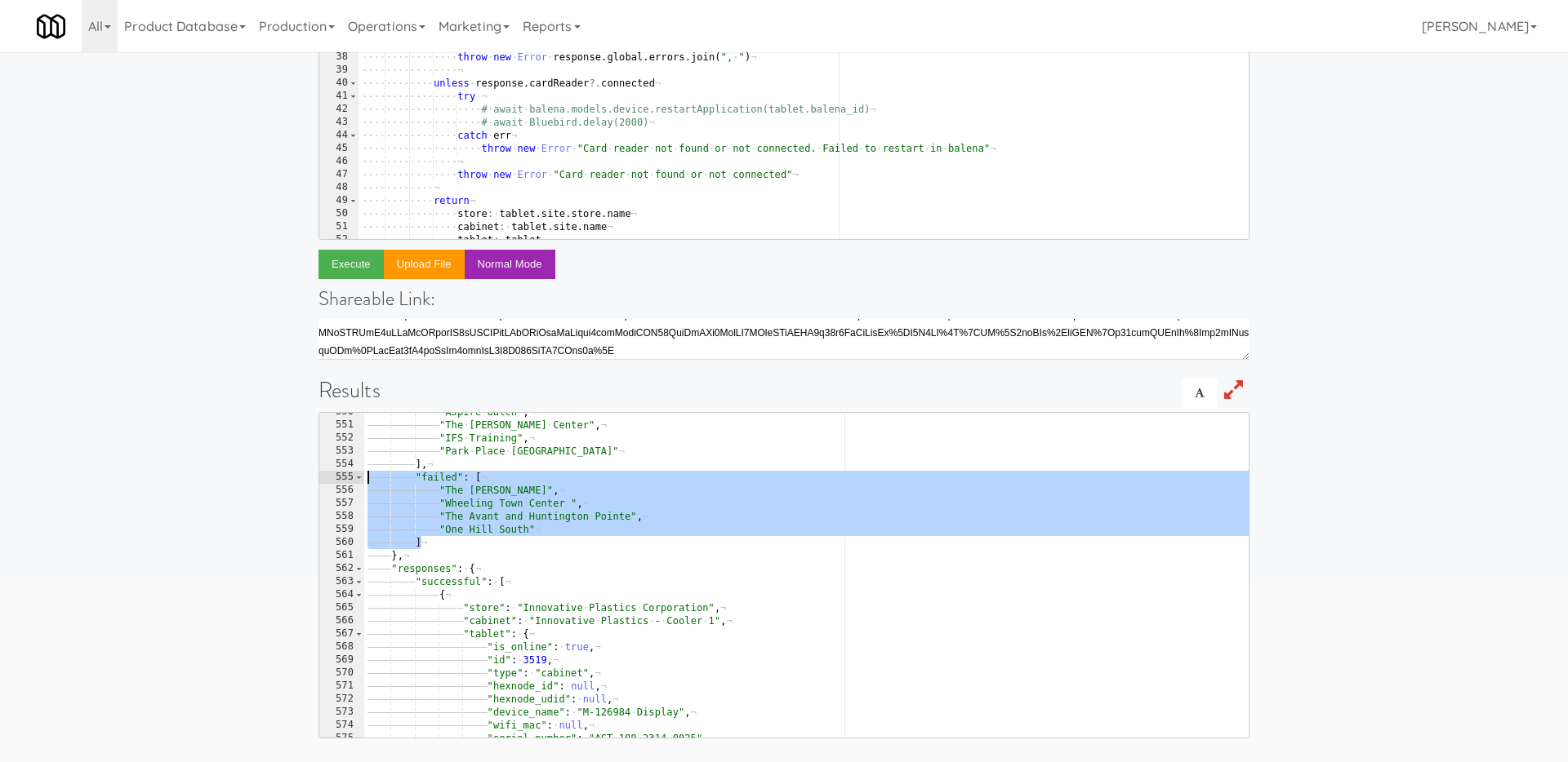
drag, startPoint x: 483, startPoint y: 548, endPoint x: 342, endPoint y: 476, distance: 158.3
click at [342, 476] on pre ""successful": [ 550 551 552 553 554 555 556 557 558 559 560 561 562 563 564 565…" at bounding box center [783, 575] width 931 height 326
type textarea ""failed": [ "The [PERSON_NAME]","
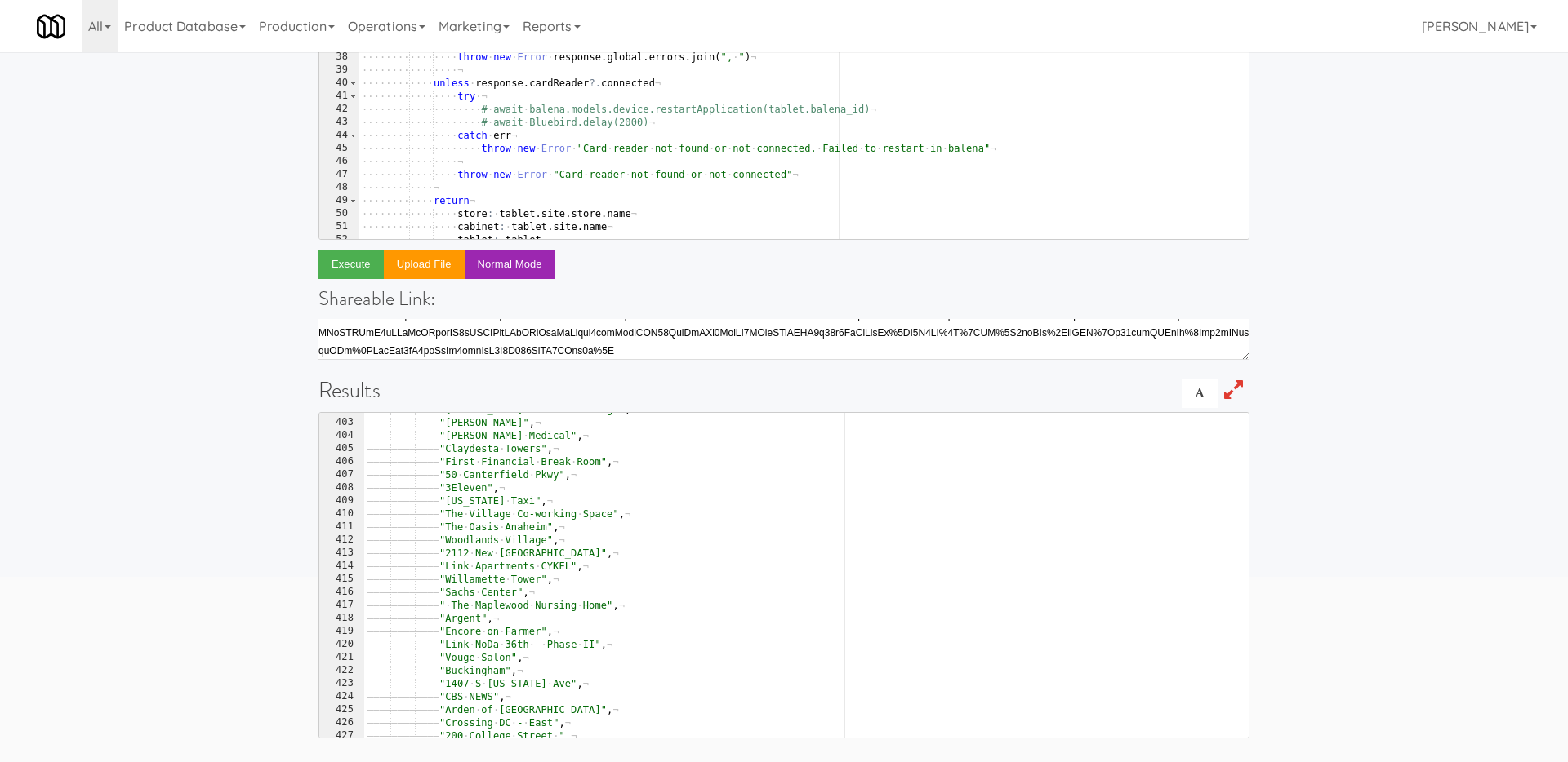
scroll to position [0, 0]
